Goal: Contribute content: Contribute content

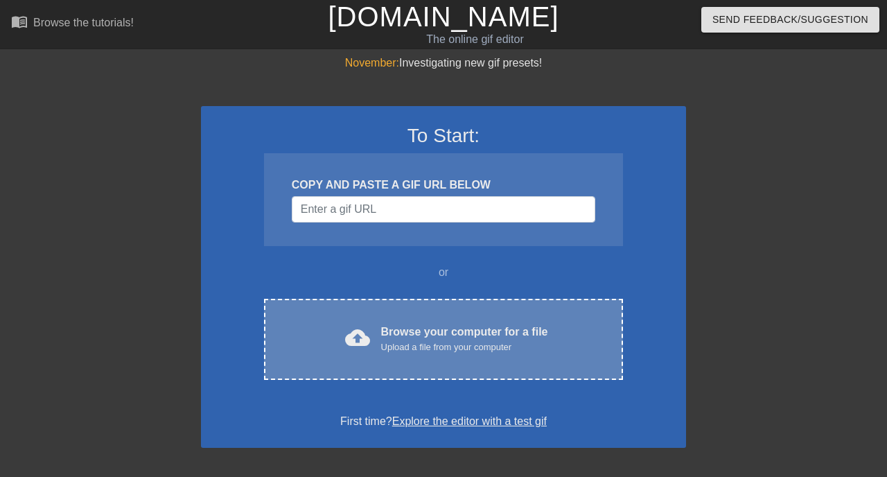
click at [432, 319] on div "cloud_upload Browse your computer for a file Upload a file from your computer C…" at bounding box center [443, 339] width 359 height 81
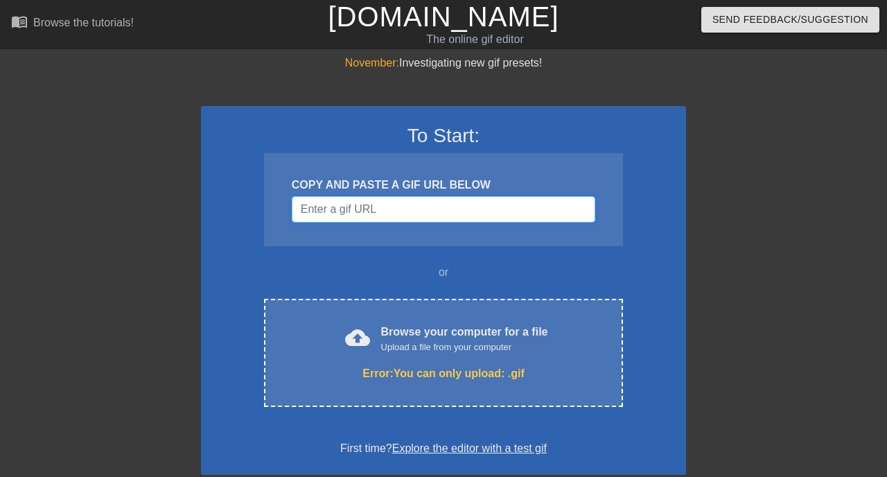
click at [407, 204] on input "Username" at bounding box center [444, 209] width 304 height 26
paste input "[URL][DOMAIN_NAME]"
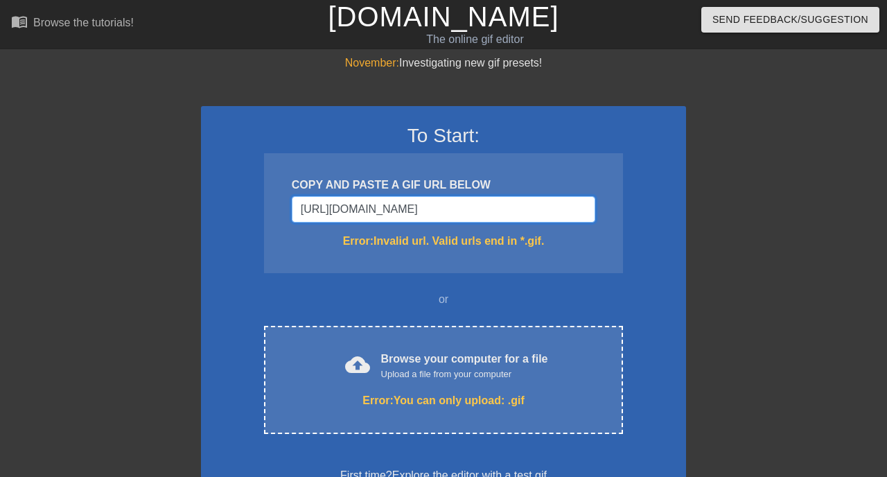
type input "[URL][DOMAIN_NAME]"
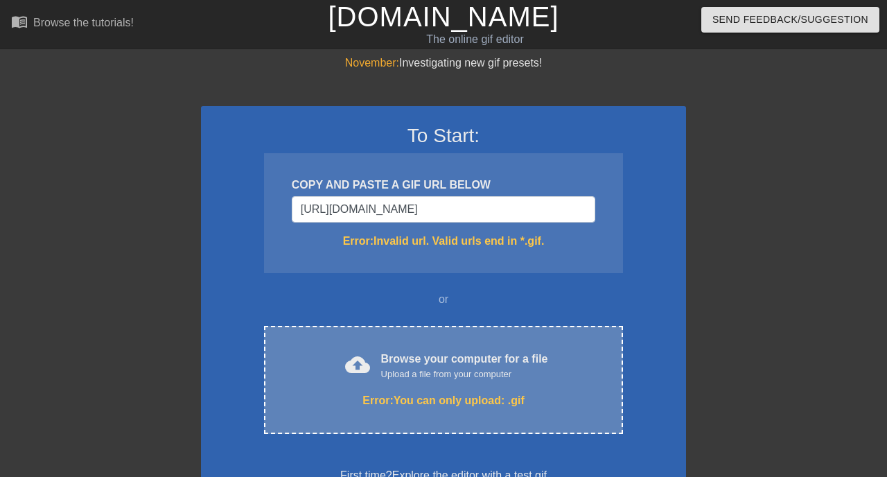
click at [462, 379] on div "Upload a file from your computer" at bounding box center [464, 374] width 167 height 14
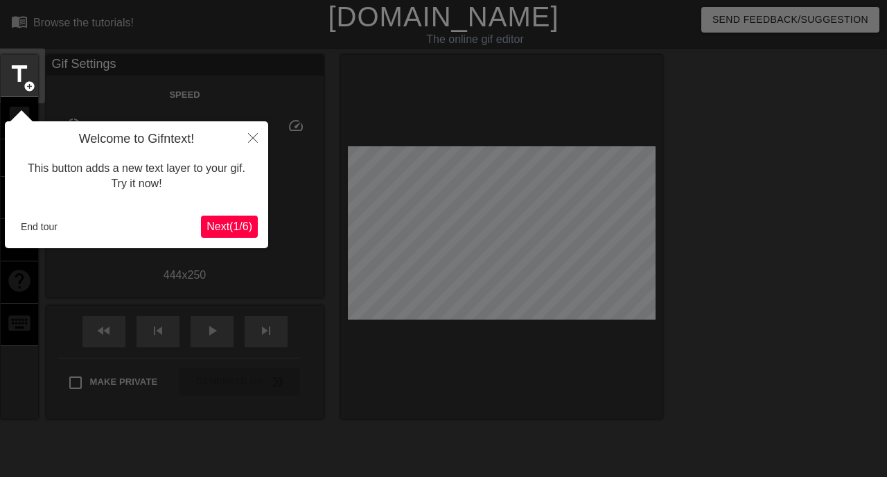
scroll to position [34, 0]
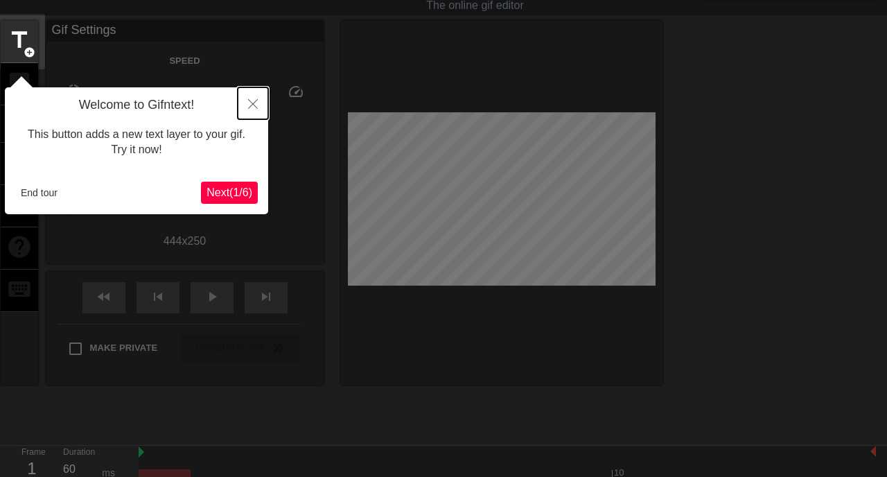
click at [252, 103] on icon "Close" at bounding box center [253, 104] width 10 height 10
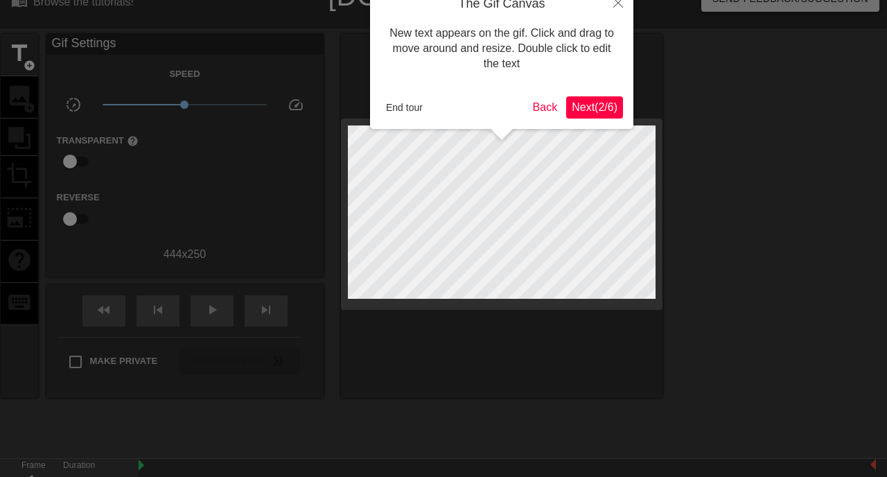
scroll to position [0, 0]
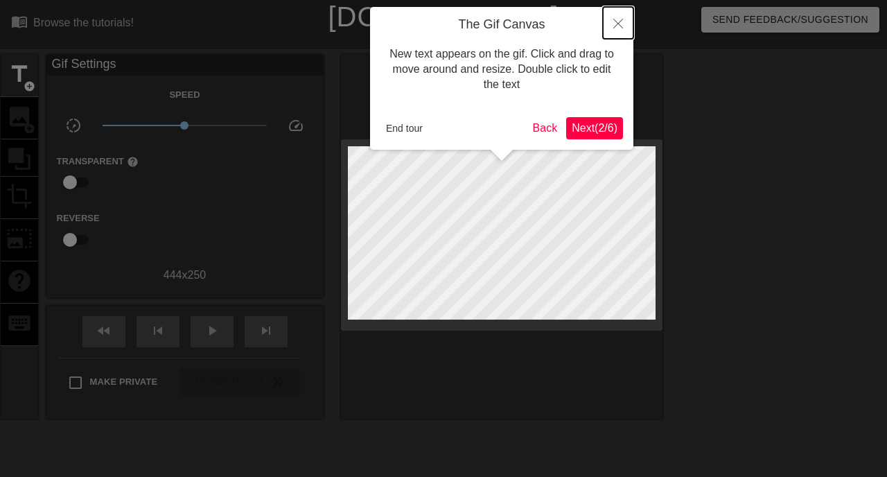
click at [616, 24] on icon "Close" at bounding box center [618, 24] width 10 height 10
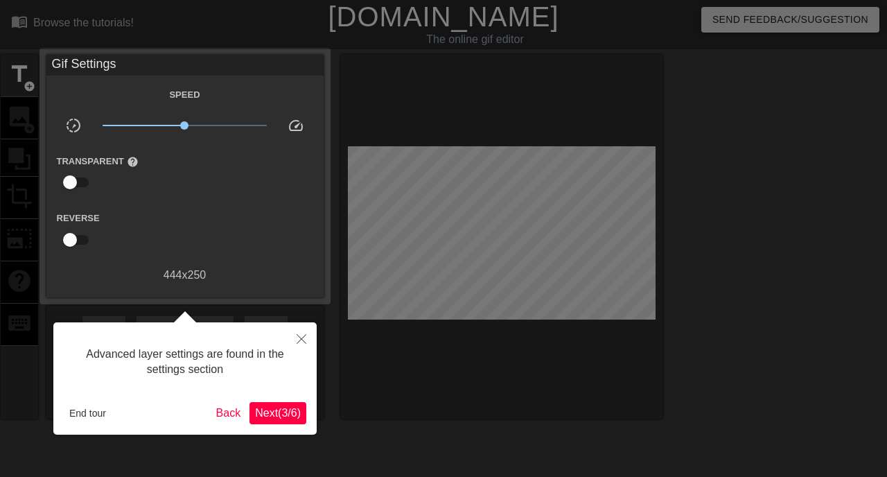
scroll to position [34, 0]
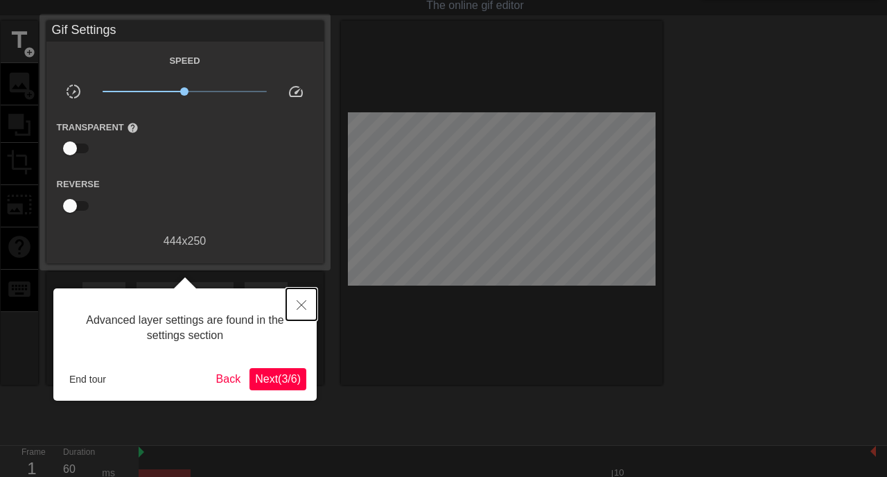
click at [294, 303] on button "Close" at bounding box center [301, 304] width 30 height 32
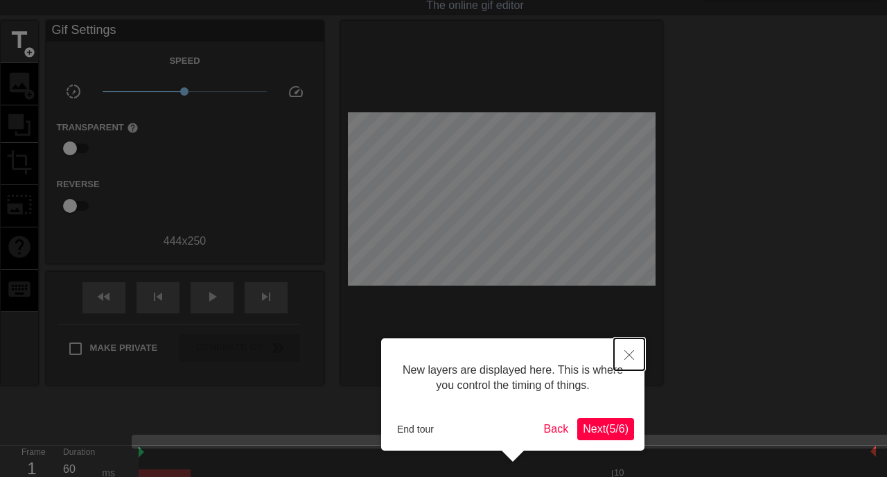
click at [637, 351] on button "Close" at bounding box center [629, 354] width 30 height 32
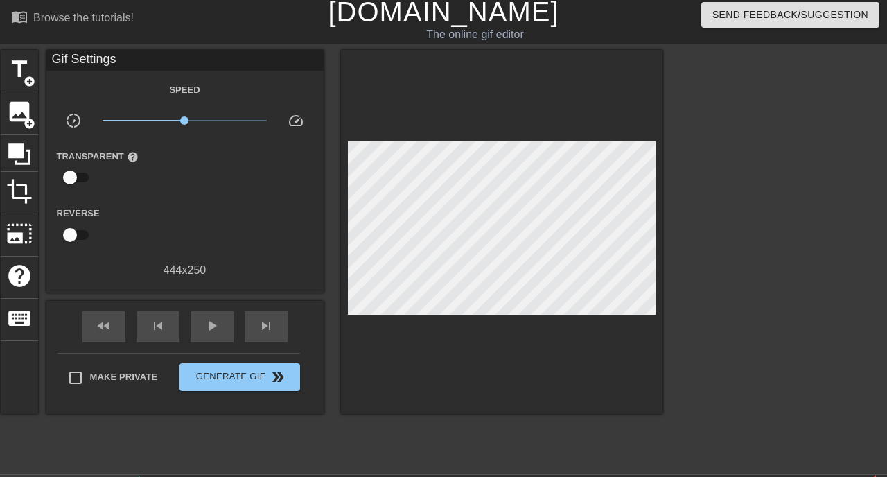
scroll to position [2, 0]
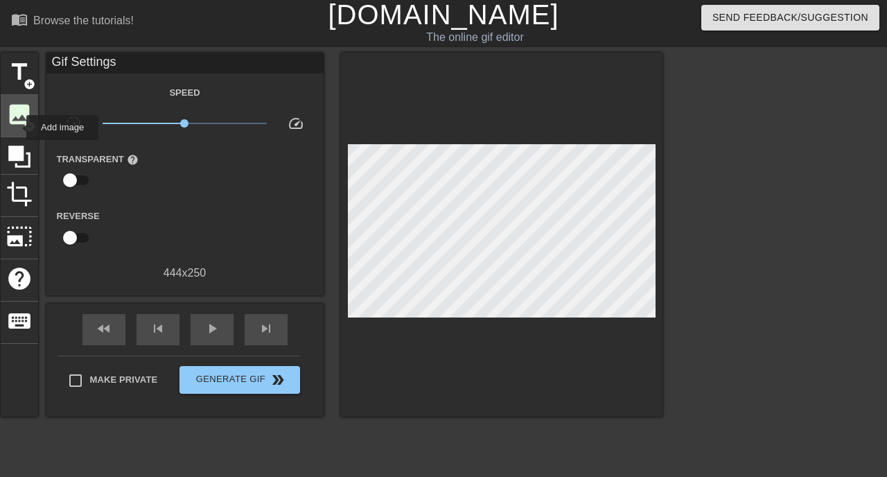
click at [17, 128] on div "image add_circle" at bounding box center [19, 116] width 37 height 42
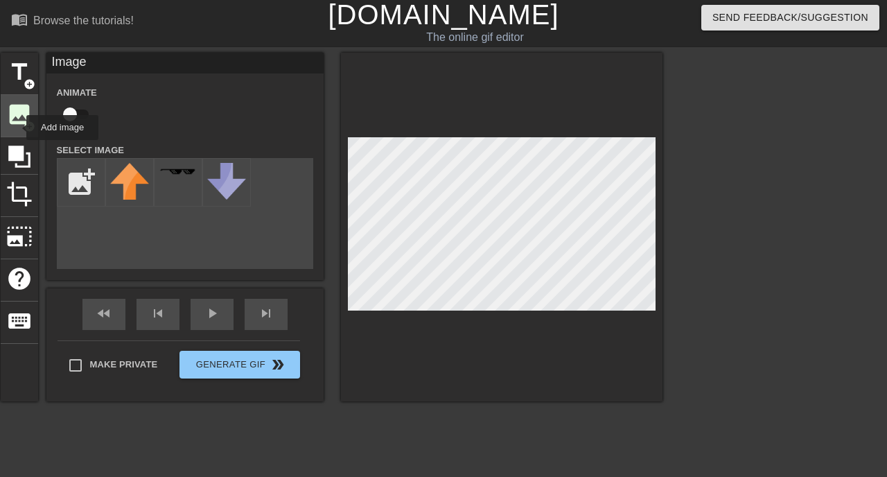
scroll to position [0, 0]
click at [87, 179] on input "file" at bounding box center [81, 182] width 47 height 47
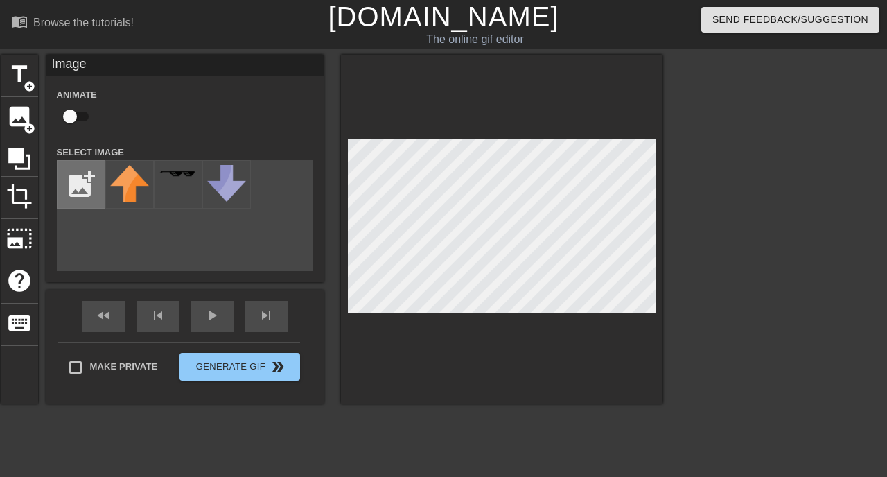
click at [92, 174] on input "file" at bounding box center [81, 184] width 47 height 47
type input "C:\fakepath\65B7806B-983F-4010-A462-FEE0D770C82A 2.PNG"
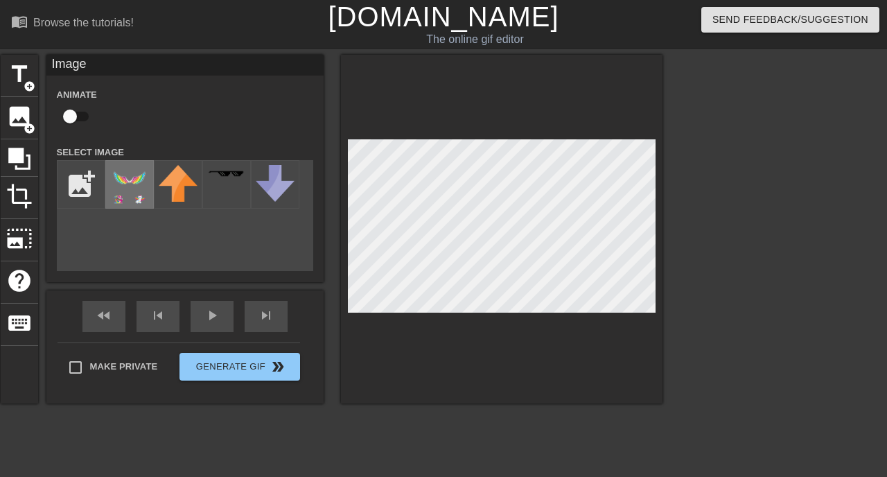
click at [123, 182] on img at bounding box center [129, 184] width 39 height 39
click at [145, 182] on img at bounding box center [129, 184] width 39 height 39
click at [139, 182] on img at bounding box center [129, 184] width 39 height 39
click at [76, 184] on input "file" at bounding box center [81, 184] width 47 height 47
click at [76, 177] on input "file" at bounding box center [81, 184] width 47 height 47
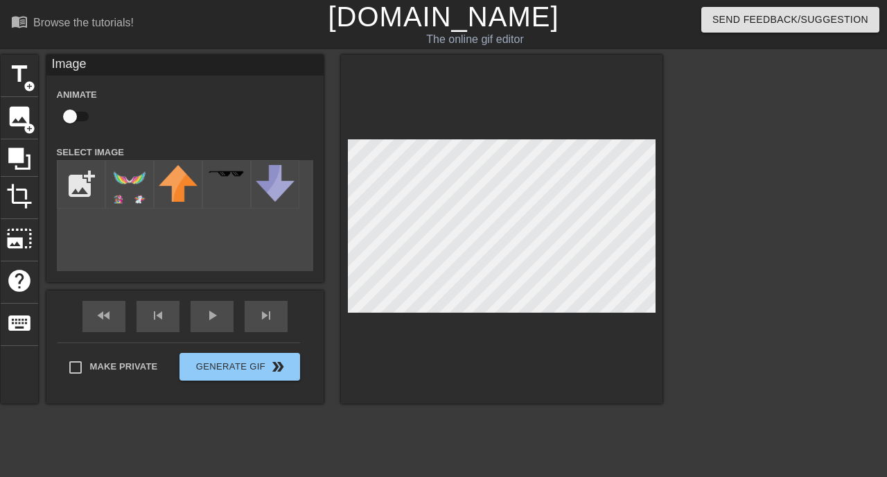
click at [885, 124] on div at bounding box center [783, 263] width 208 height 416
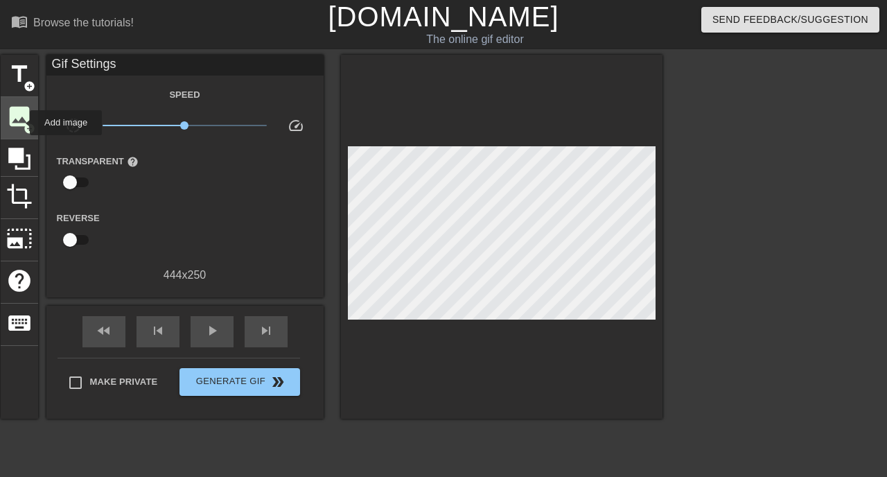
click at [21, 123] on span "image" at bounding box center [19, 116] width 26 height 26
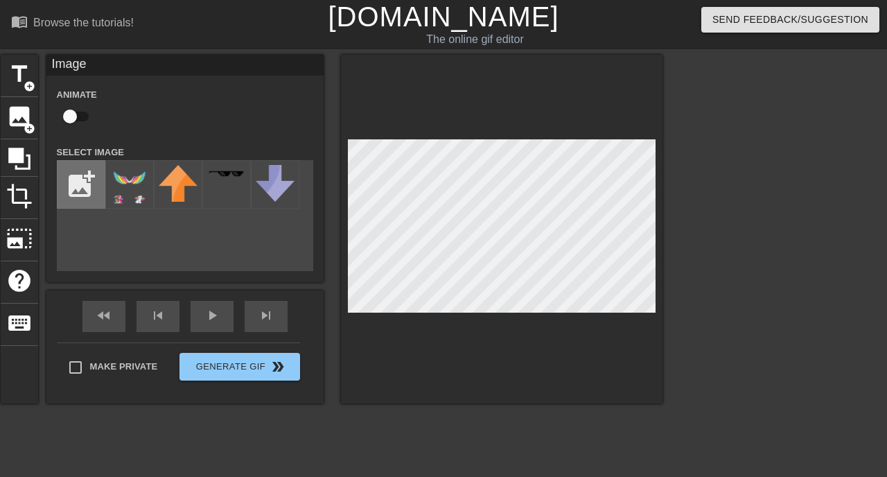
click at [87, 199] on input "file" at bounding box center [81, 184] width 47 height 47
type input "C:\fakepath\Adobe Express - file.png"
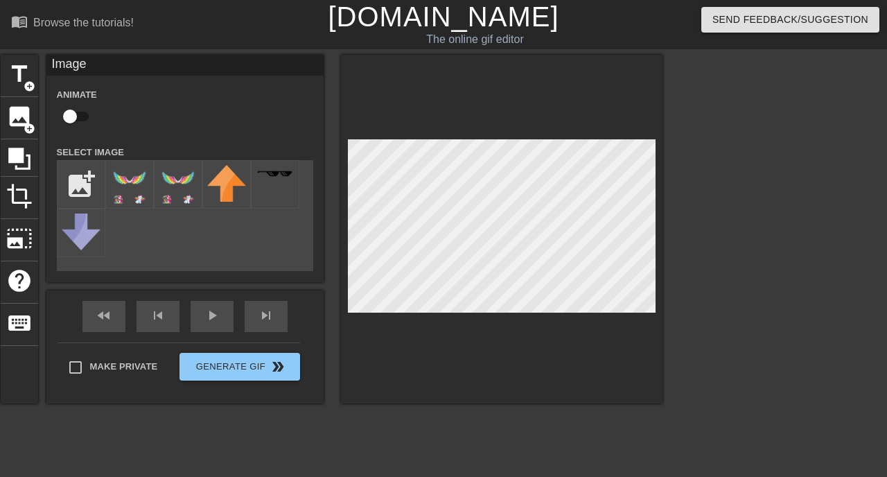
click at [149, 189] on div at bounding box center [129, 184] width 49 height 49
click at [187, 187] on img at bounding box center [178, 184] width 39 height 39
click at [145, 191] on img at bounding box center [129, 184] width 39 height 39
click at [545, 128] on div at bounding box center [502, 229] width 322 height 349
